Goal: Check status

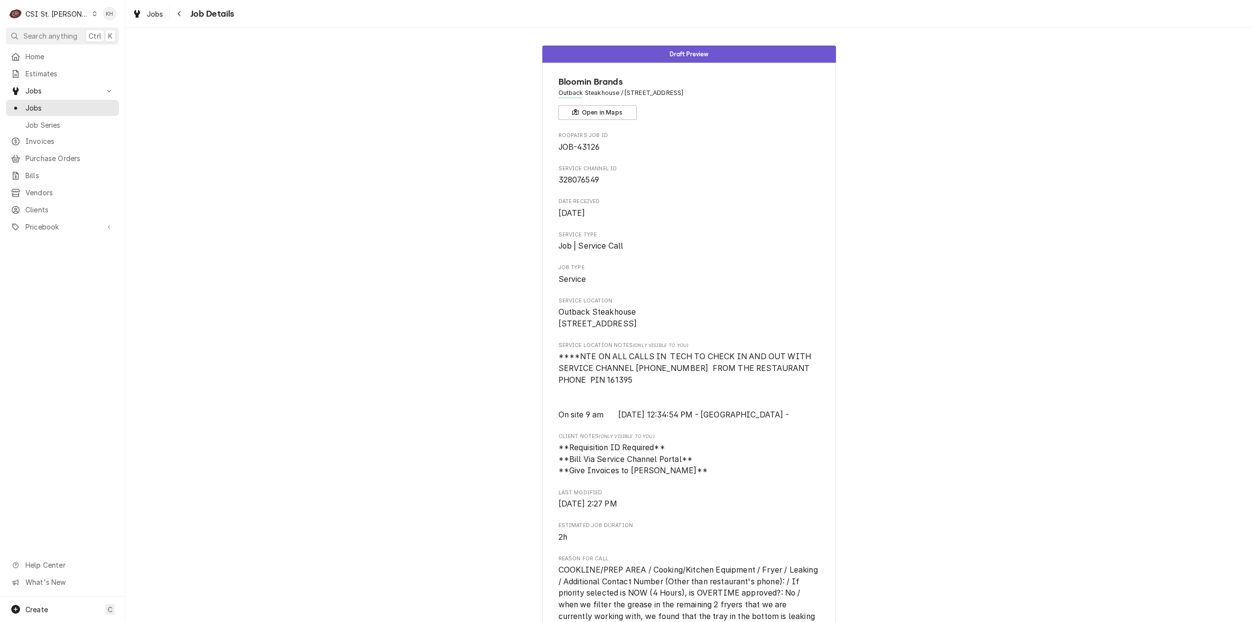
click at [52, 32] on span "Search anything" at bounding box center [50, 36] width 54 height 10
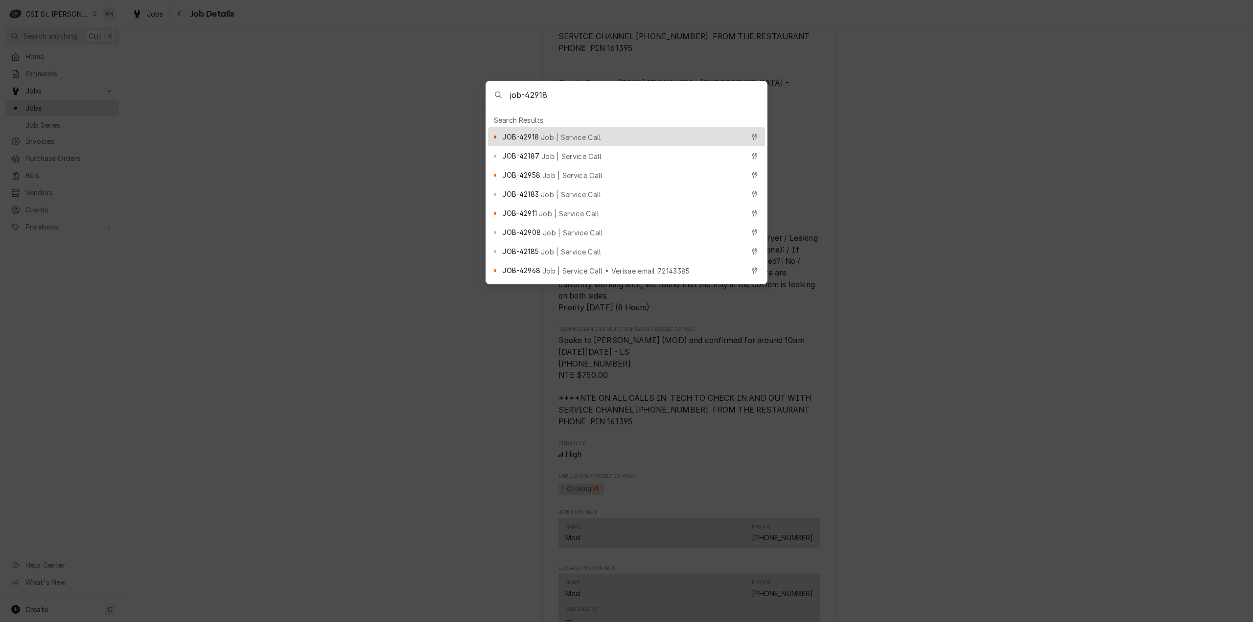
type input "job-42918"
click at [559, 128] on div "JOB-42918 Job | Service Call" at bounding box center [626, 136] width 277 height 19
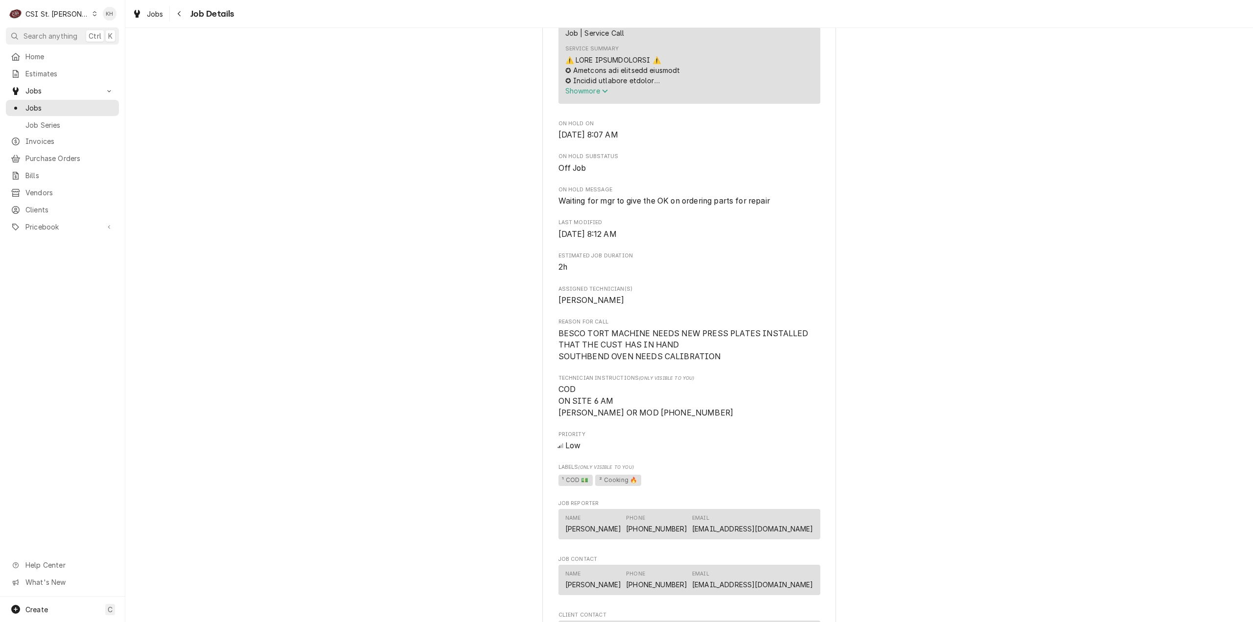
scroll to position [441, 0]
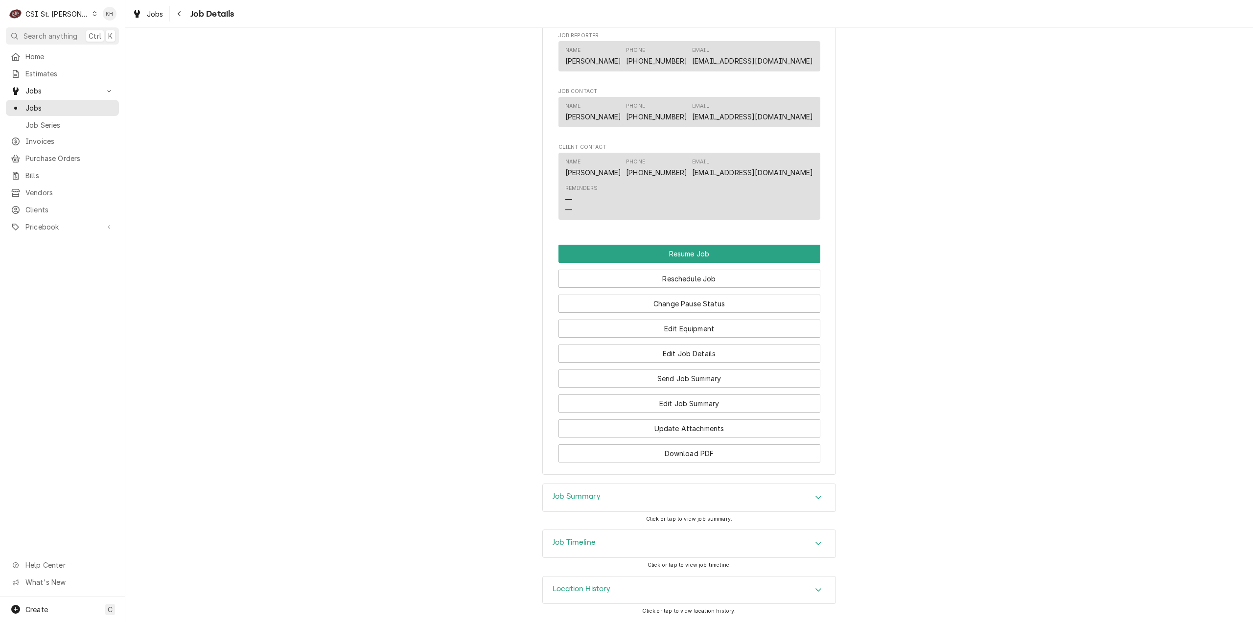
click at [636, 553] on div "Job Timeline" at bounding box center [689, 543] width 293 height 27
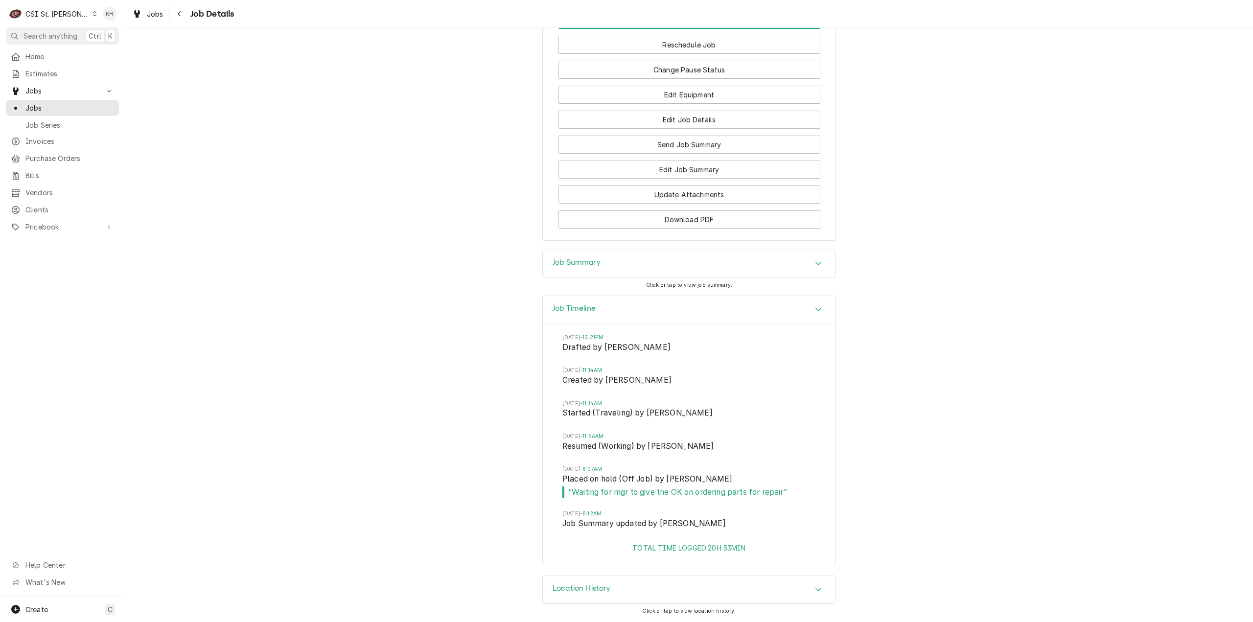
scroll to position [1144, 0]
drag, startPoint x: 781, startPoint y: 494, endPoint x: 567, endPoint y: 506, distance: 214.7
click at [567, 506] on li "[DATE] 8:07AM Placed on hold (Off Job) by [PERSON_NAME] “ Waiting for mgr to gi…" at bounding box center [689, 487] width 254 height 45
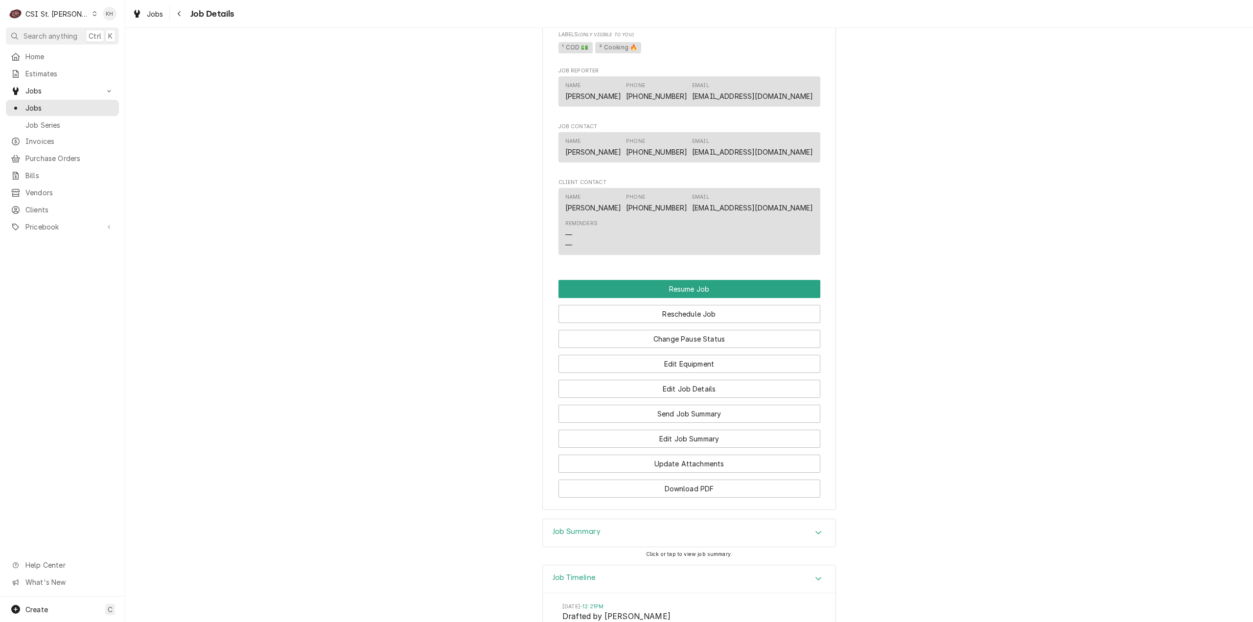
click at [661, 547] on div "Job Summary" at bounding box center [689, 532] width 293 height 27
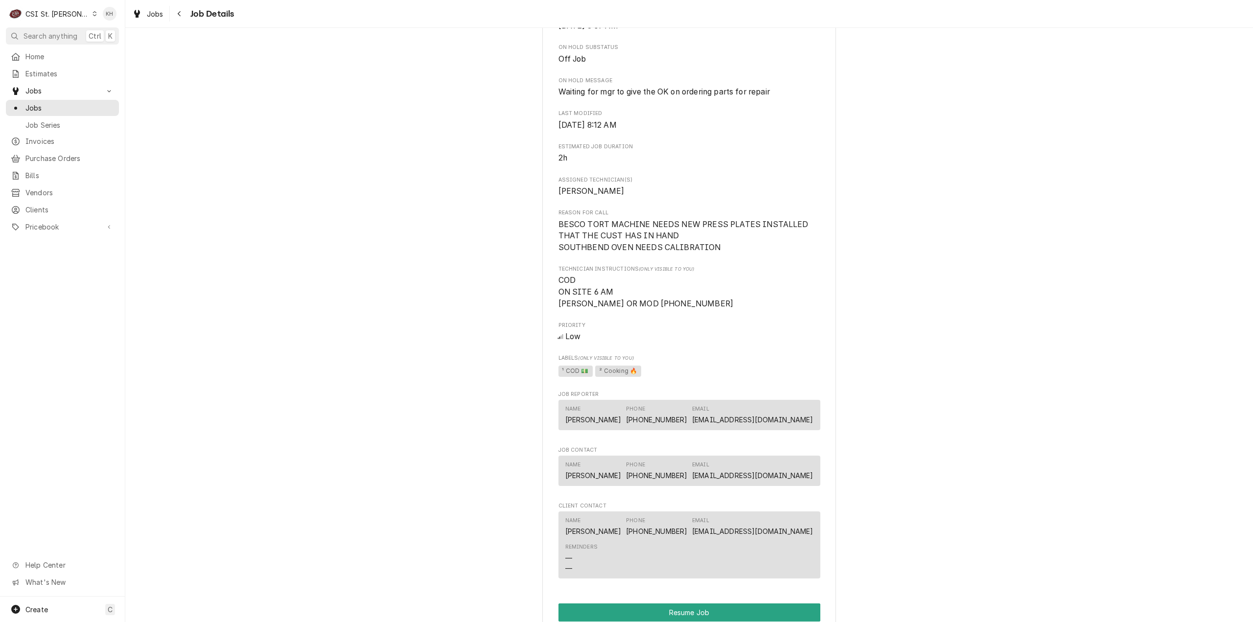
scroll to position [587, 0]
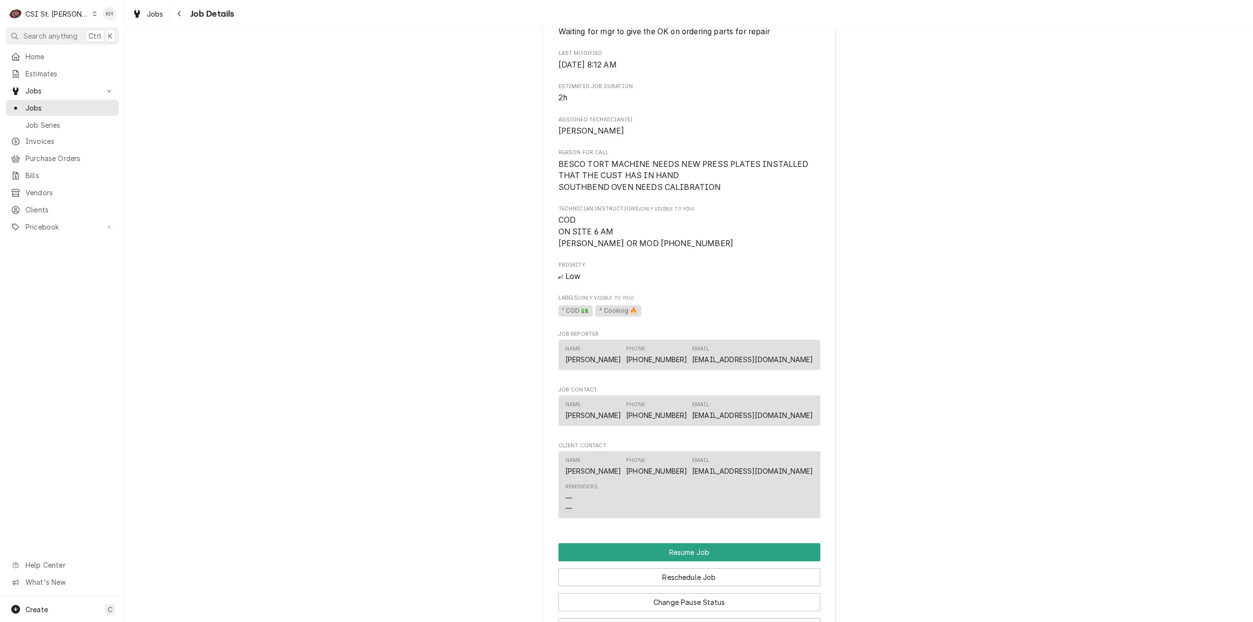
click at [246, 241] on div "Off Job UNCLE JULIOS UNLCE JULIOS / [STREET_ADDRESS] Open in Maps Roopairs Job …" at bounding box center [689, 116] width 1128 height 1331
drag, startPoint x: 713, startPoint y: 210, endPoint x: 539, endPoint y: 192, distance: 174.2
click at [542, 192] on div "UNCLE [PERSON_NAME] UNLCE JULIOS / [STREET_ADDRESS] Open in Maps Roopairs Job I…" at bounding box center [689, 124] width 294 height 1298
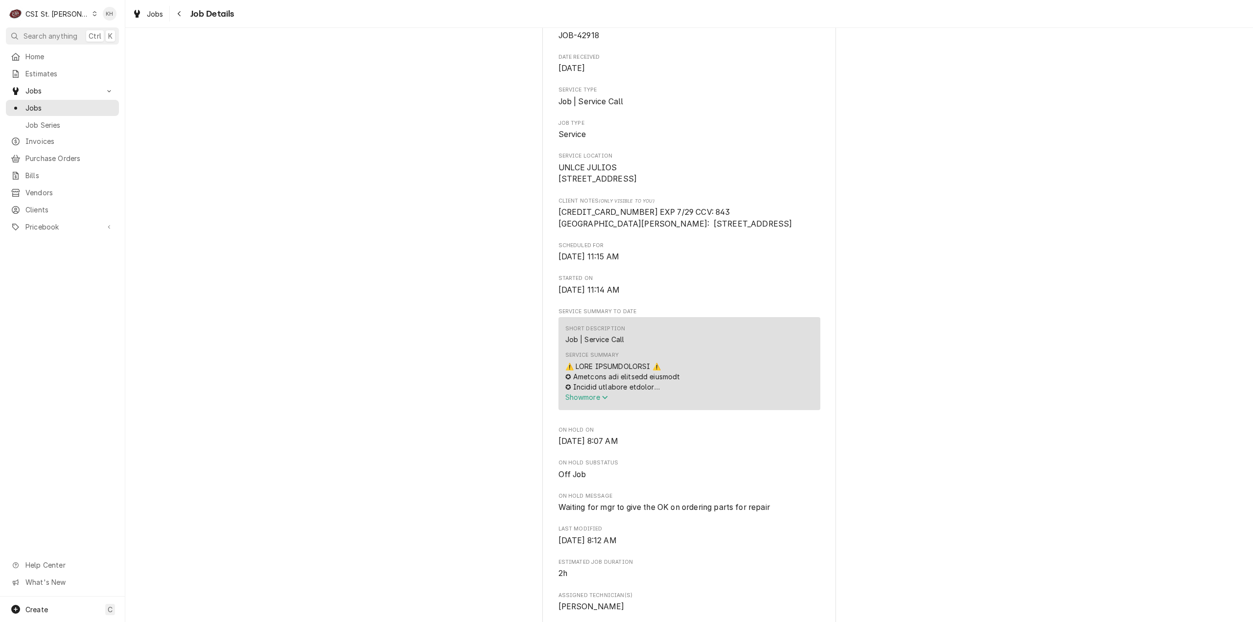
scroll to position [503, 0]
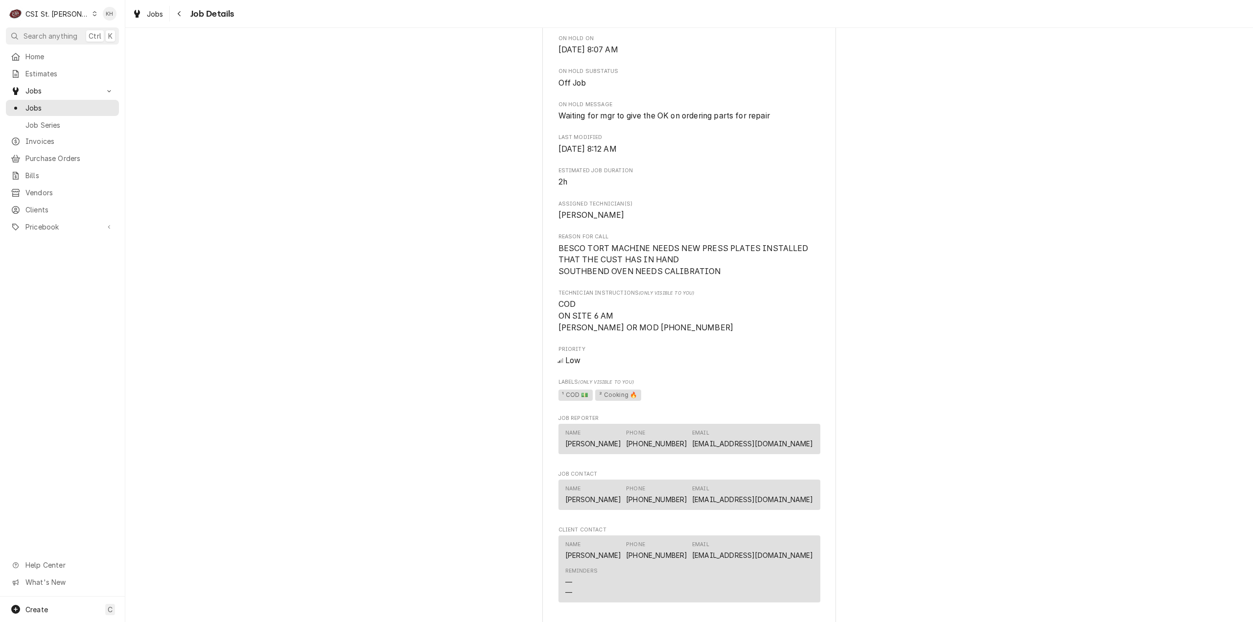
click at [399, 428] on div "Off Job UNCLE JULIOS UNLCE JULIOS / [STREET_ADDRESS] Open in Maps Roopairs Job …" at bounding box center [689, 200] width 1128 height 1331
click at [935, 253] on div "Off Job UNCLE JULIOS UNLCE JULIOS / [STREET_ADDRESS] Open in Maps Roopairs Job …" at bounding box center [689, 200] width 1128 height 1331
click at [315, 219] on div "Off Job UNCLE JULIOS UNLCE JULIOS / [STREET_ADDRESS] Open in Maps Roopairs Job …" at bounding box center [689, 200] width 1128 height 1331
